Goal: Task Accomplishment & Management: Use online tool/utility

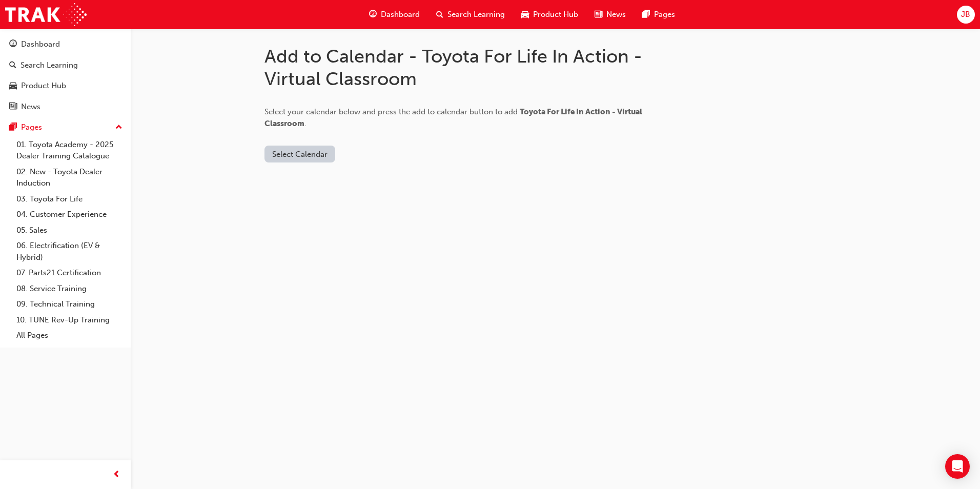
click at [292, 155] on button "Select Calendar" at bounding box center [300, 154] width 71 height 17
click at [298, 178] on div "[DOMAIN_NAME]" at bounding box center [301, 179] width 62 height 12
click at [360, 154] on button "Add to Calendar" at bounding box center [386, 154] width 73 height 17
click at [52, 46] on div "Dashboard" at bounding box center [40, 44] width 39 height 12
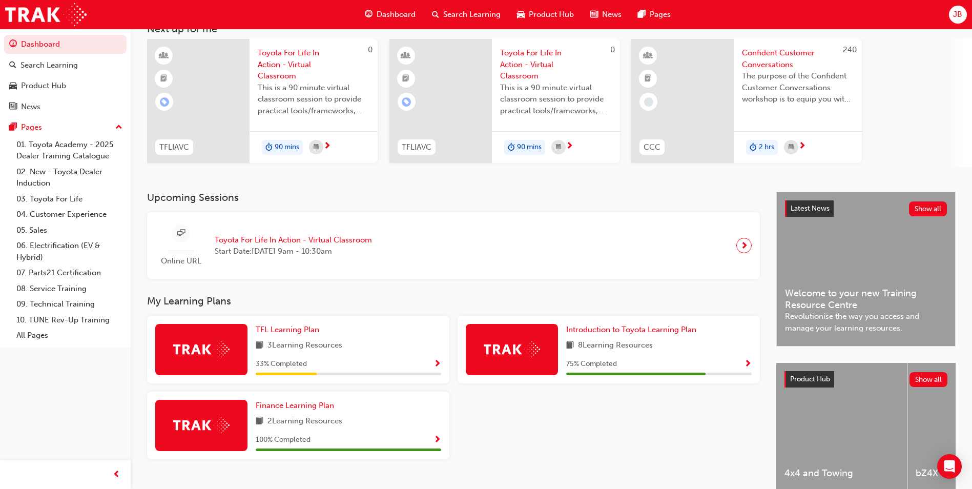
scroll to position [119, 0]
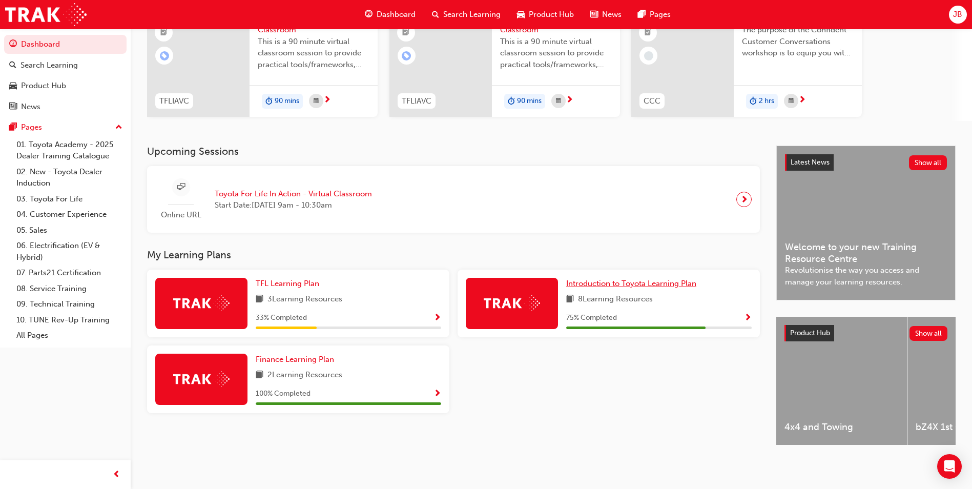
click at [623, 279] on span "Introduction to Toyota Learning Plan" at bounding box center [631, 283] width 130 height 9
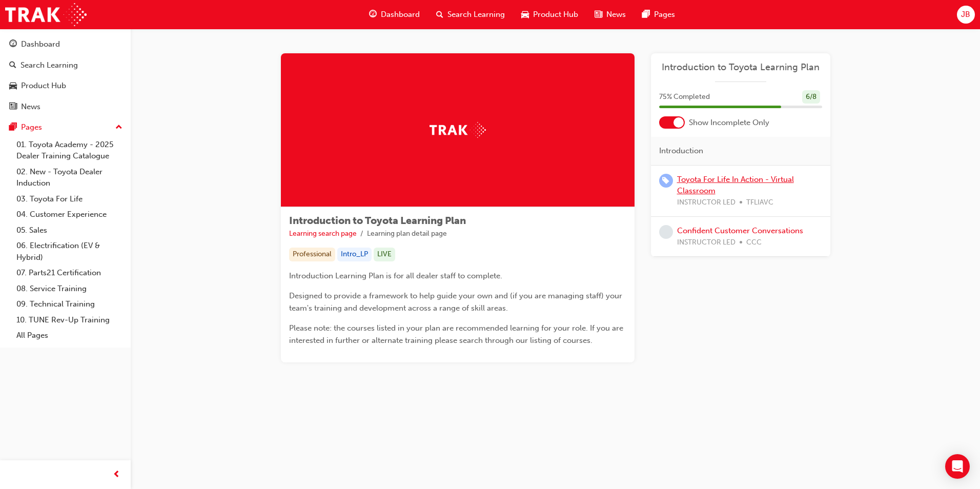
click at [720, 184] on link "Toyota For Life In Action - Virtual Classroom" at bounding box center [735, 185] width 117 height 21
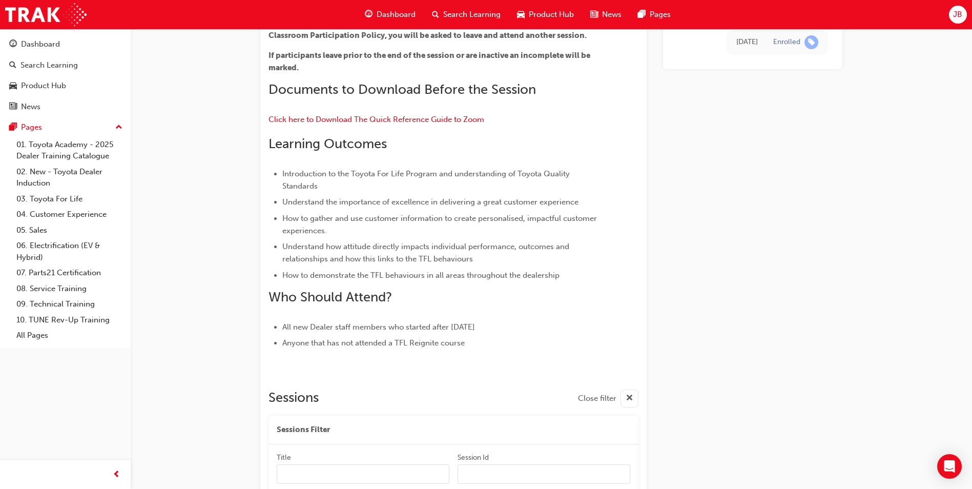
scroll to position [513, 0]
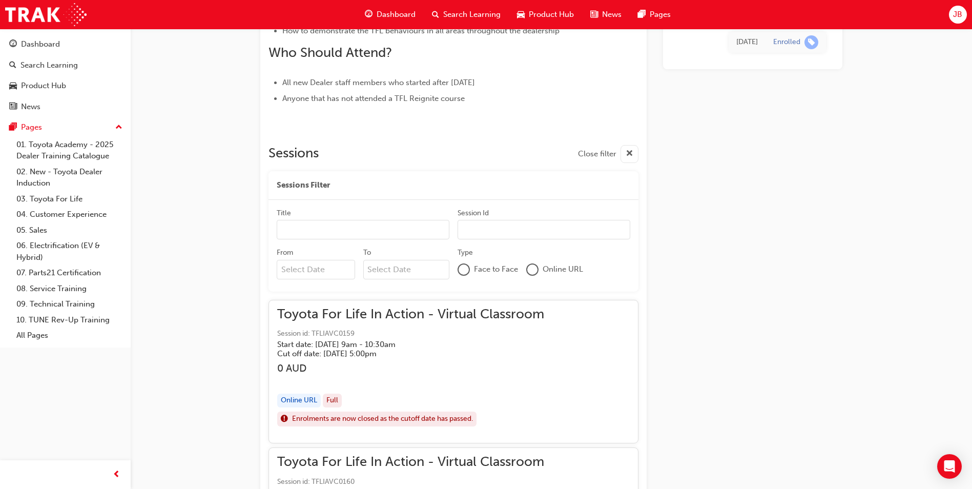
click at [344, 219] on div "Title" at bounding box center [363, 214] width 173 height 12
click at [344, 220] on input "Title" at bounding box center [363, 229] width 173 height 19
